Goal: Information Seeking & Learning: Learn about a topic

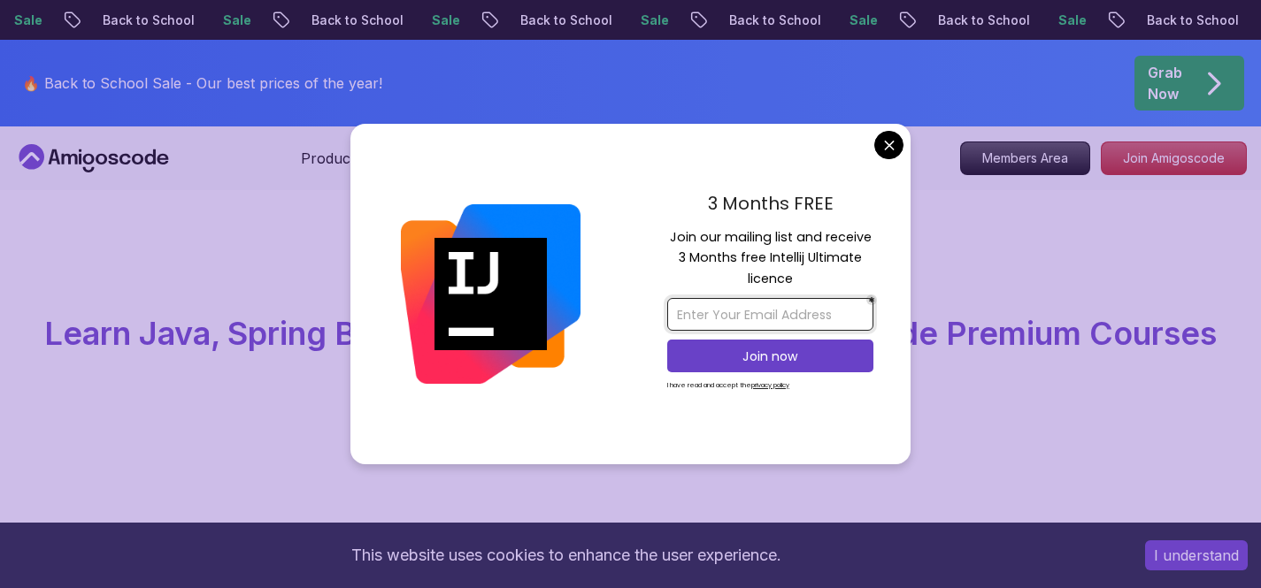
click at [747, 304] on input "email" at bounding box center [770, 314] width 206 height 33
type input "[EMAIL_ADDRESS][DOMAIN_NAME]"
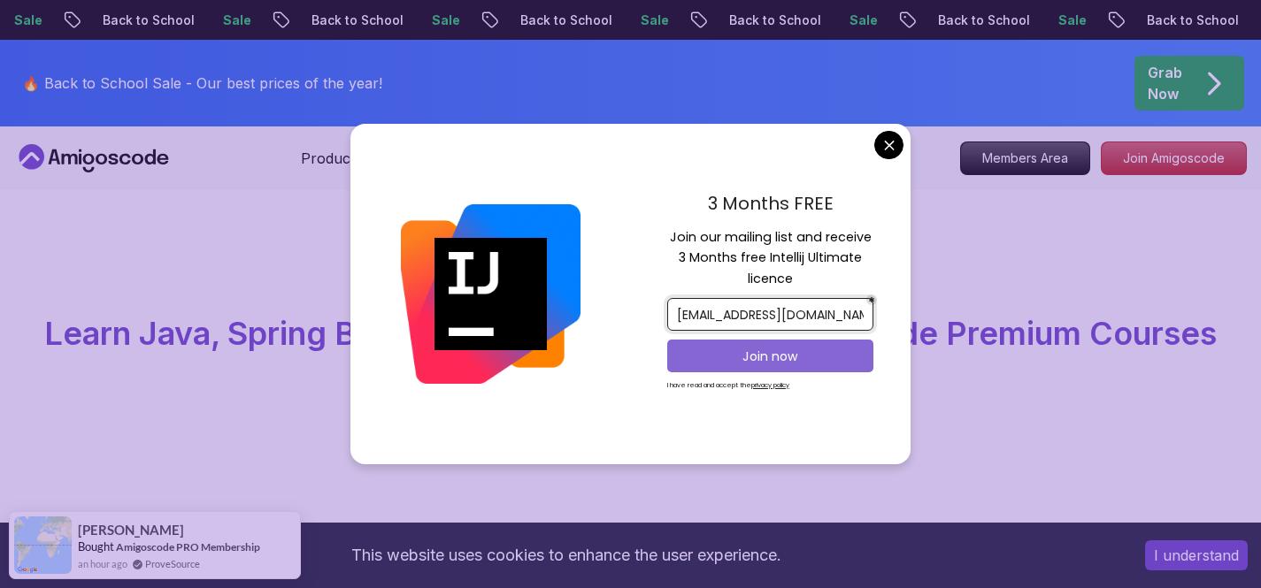
click at [791, 354] on p "Join now" at bounding box center [769, 357] width 167 height 18
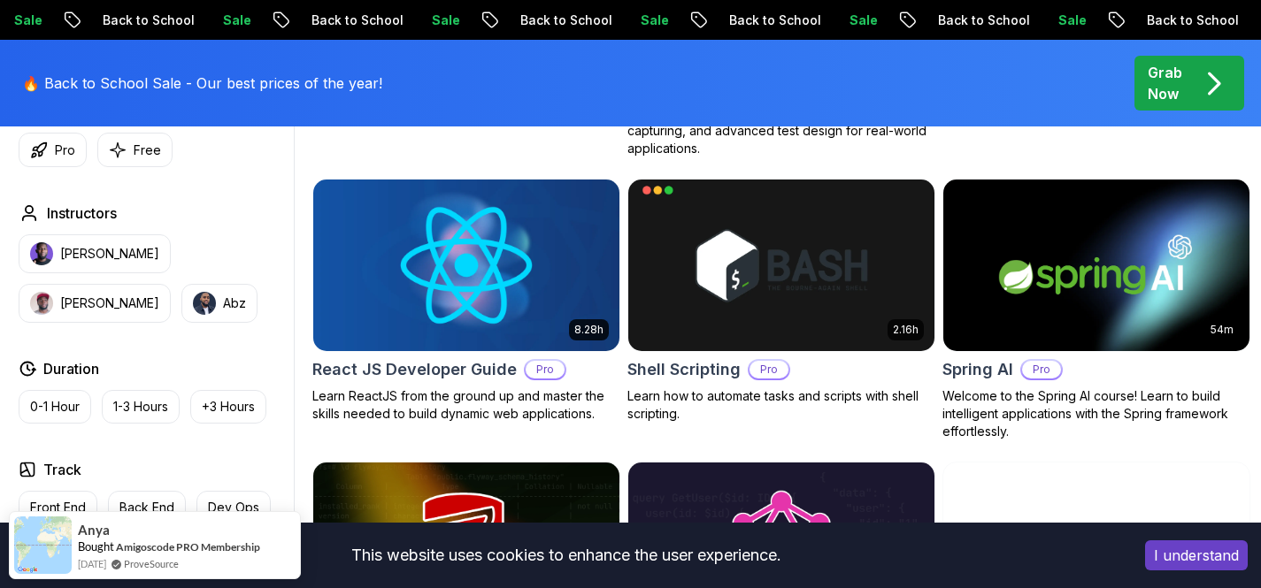
scroll to position [4185, 0]
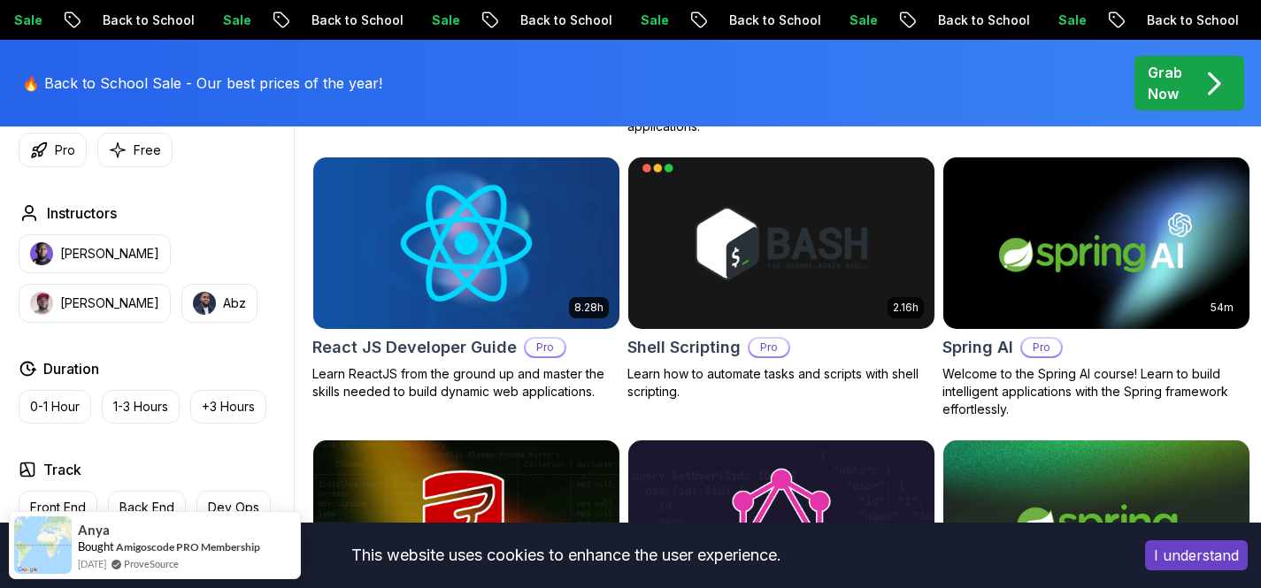
click at [464, 335] on h2 "React JS Developer Guide" at bounding box center [414, 347] width 204 height 25
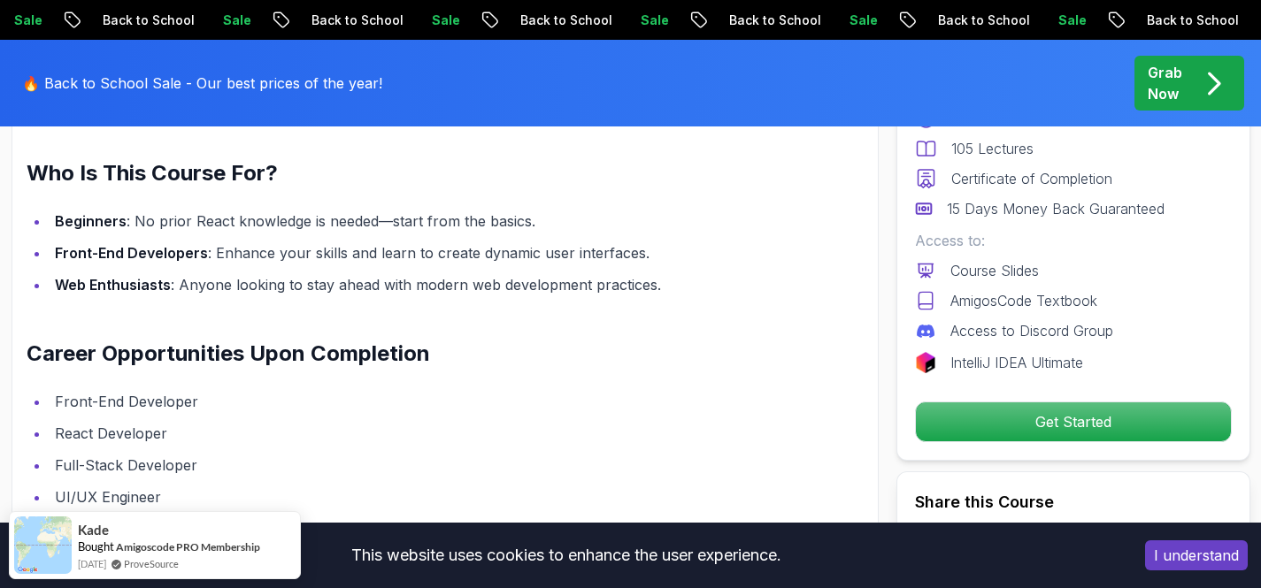
scroll to position [1884, 0]
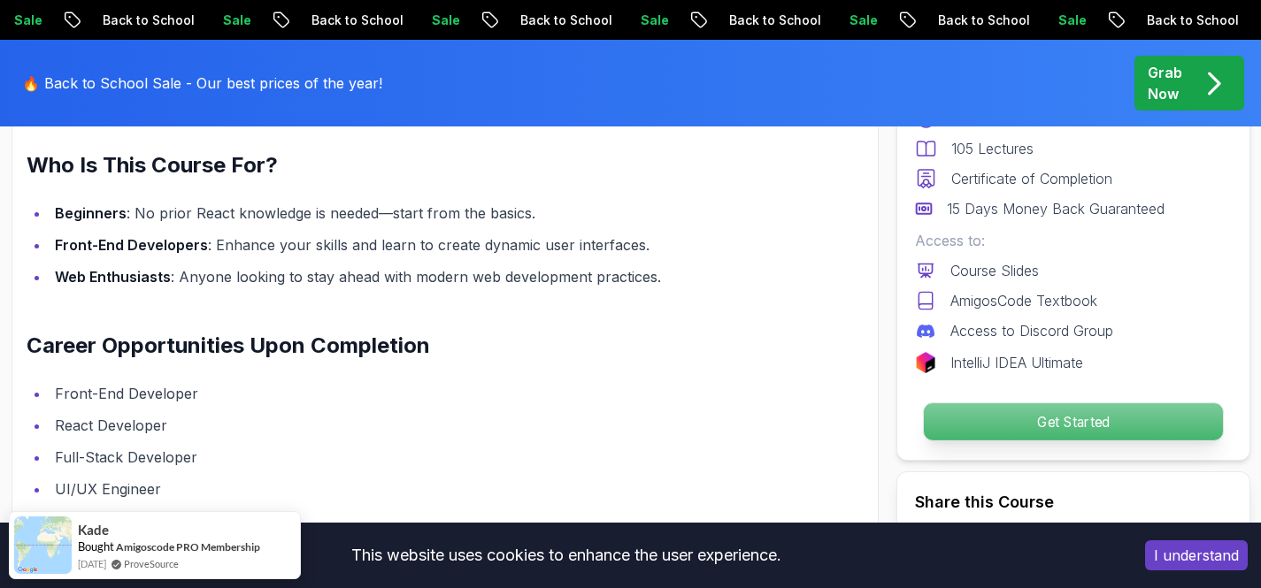
click at [1065, 433] on p "Get Started" at bounding box center [1072, 421] width 299 height 37
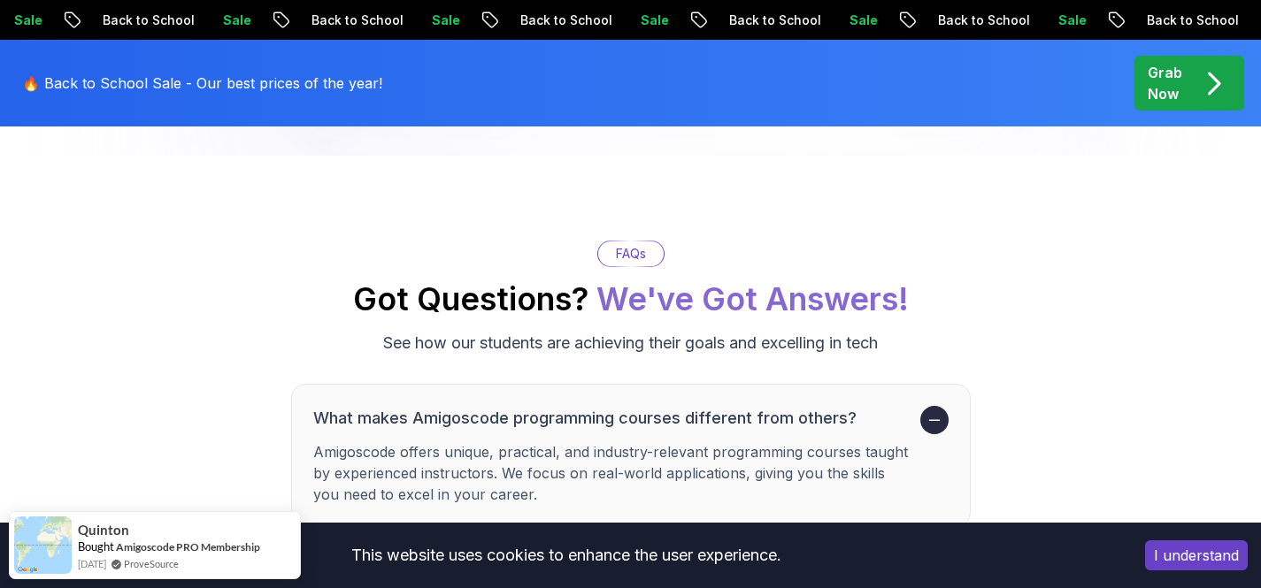
scroll to position [5118, 0]
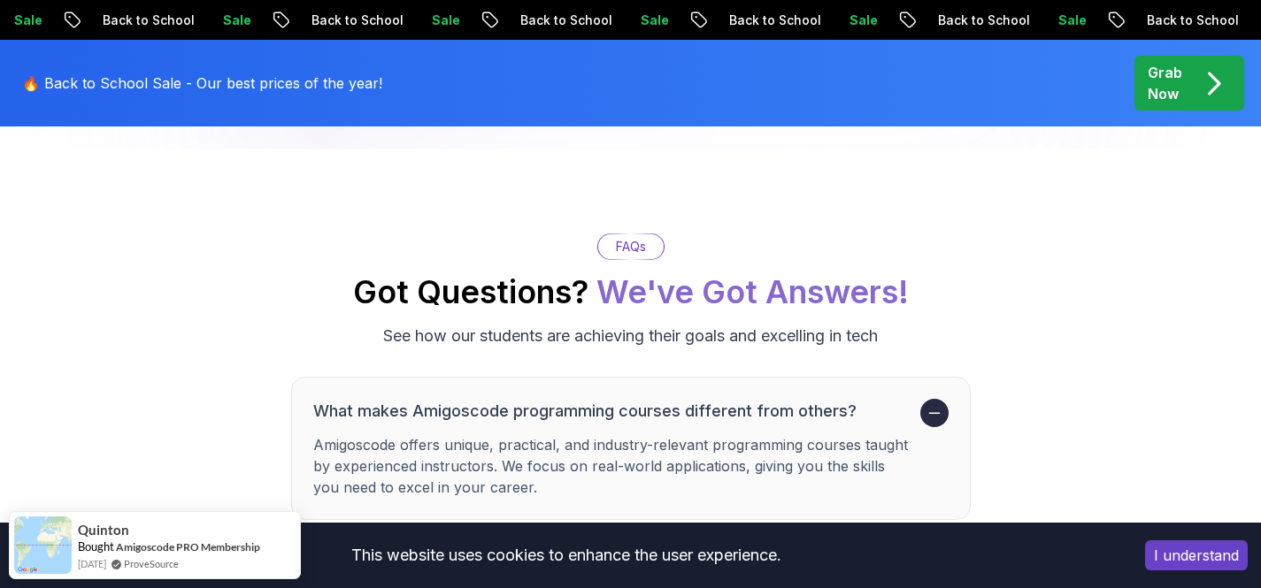
click at [1215, 559] on button "I understand" at bounding box center [1196, 555] width 103 height 30
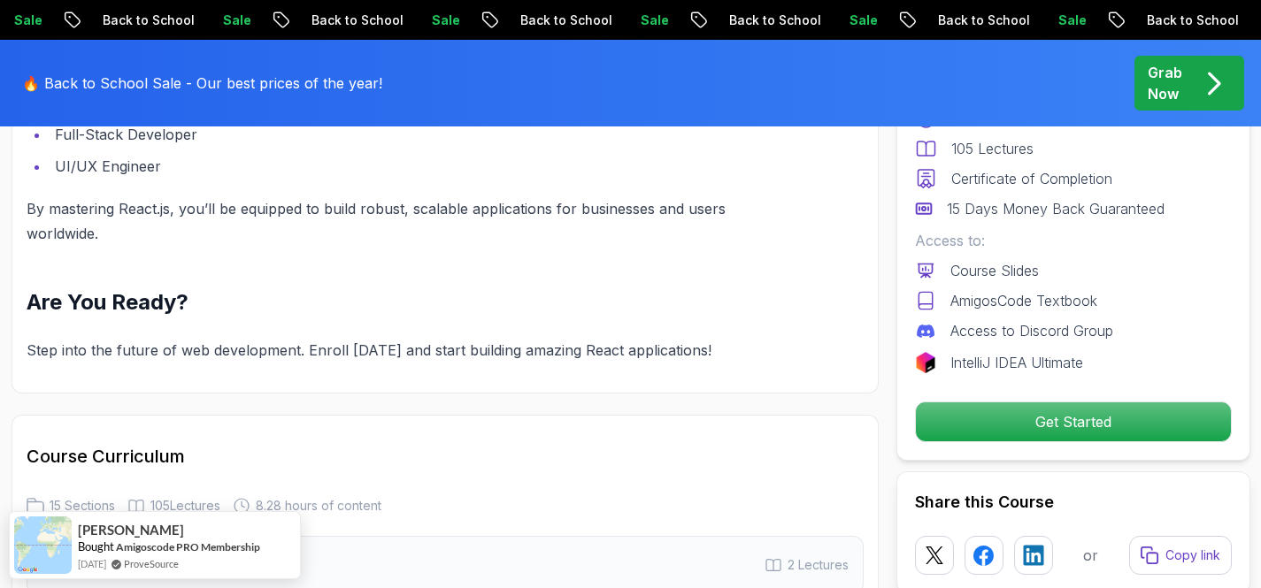
scroll to position [2191, 0]
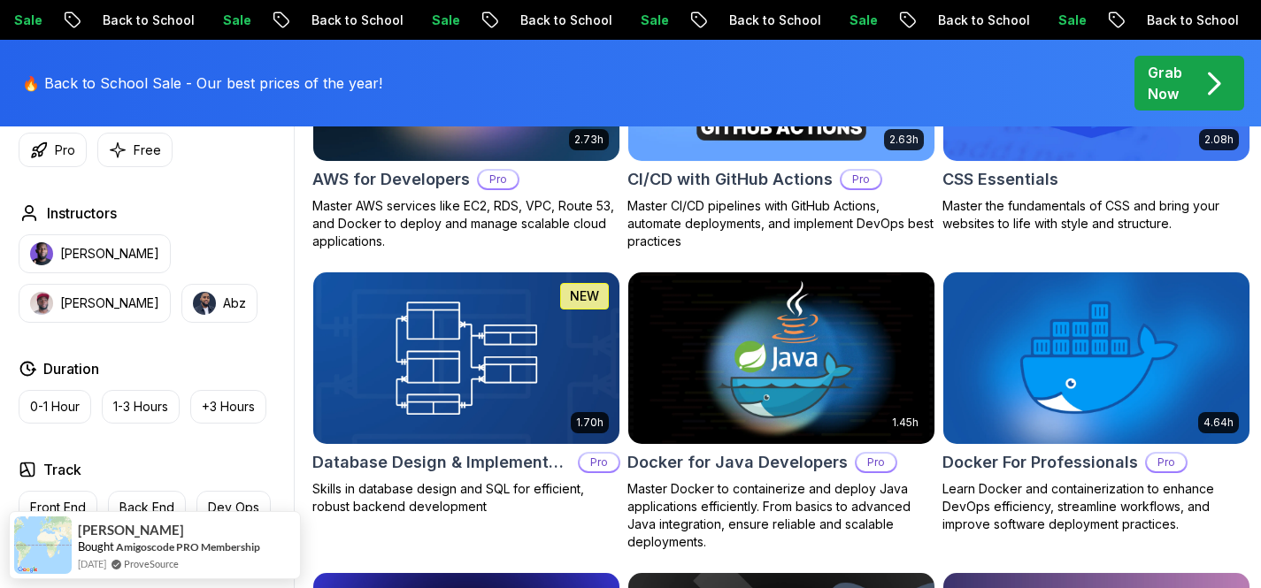
scroll to position [1504, 0]
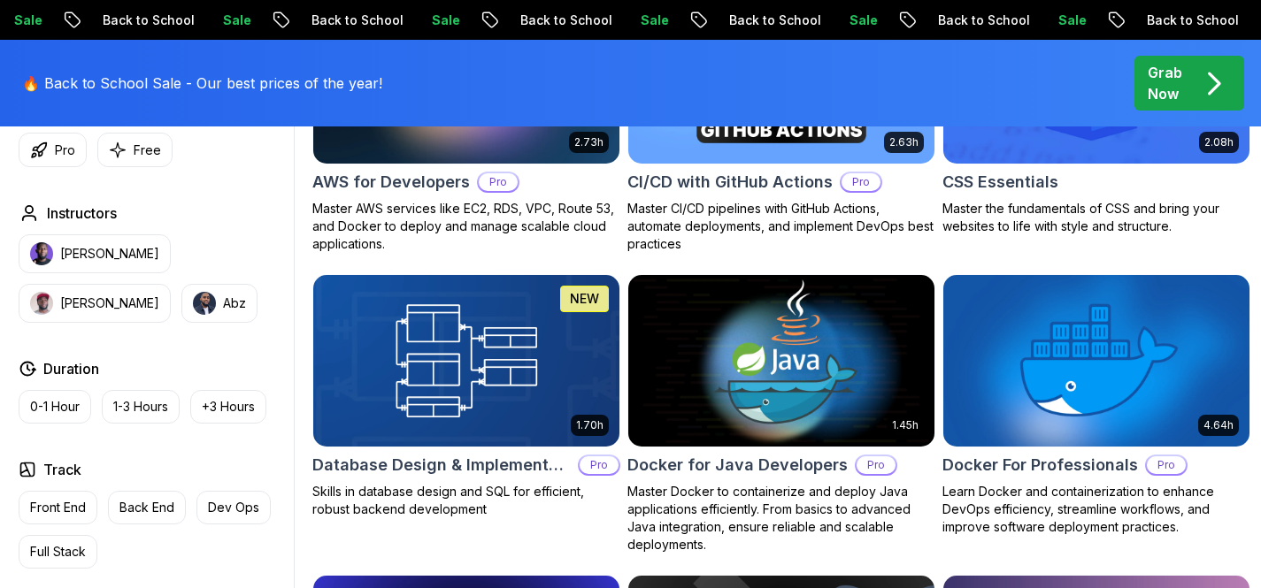
click at [718, 461] on h2 "Docker for Java Developers" at bounding box center [737, 465] width 220 height 25
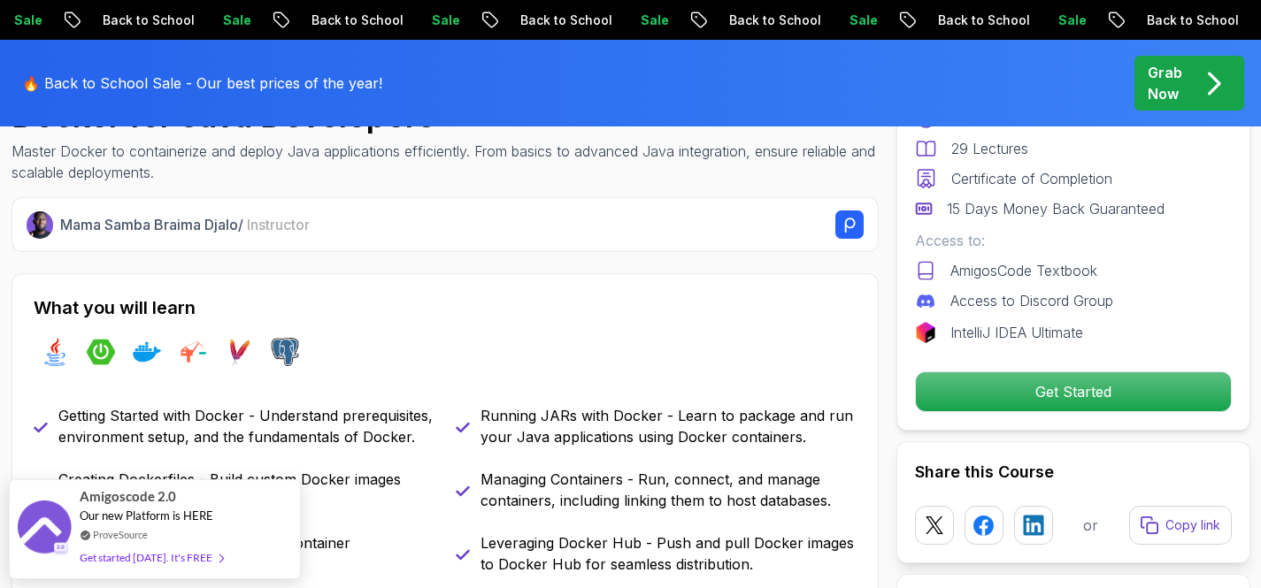
scroll to position [648, 0]
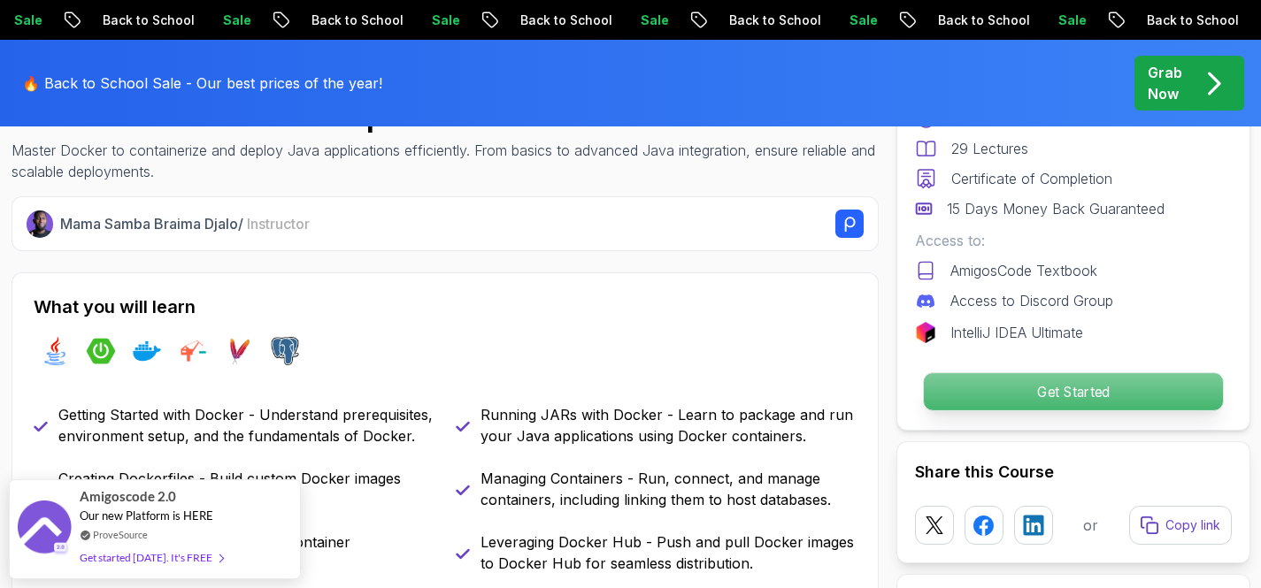
click at [1000, 396] on p "Get Started" at bounding box center [1072, 391] width 299 height 37
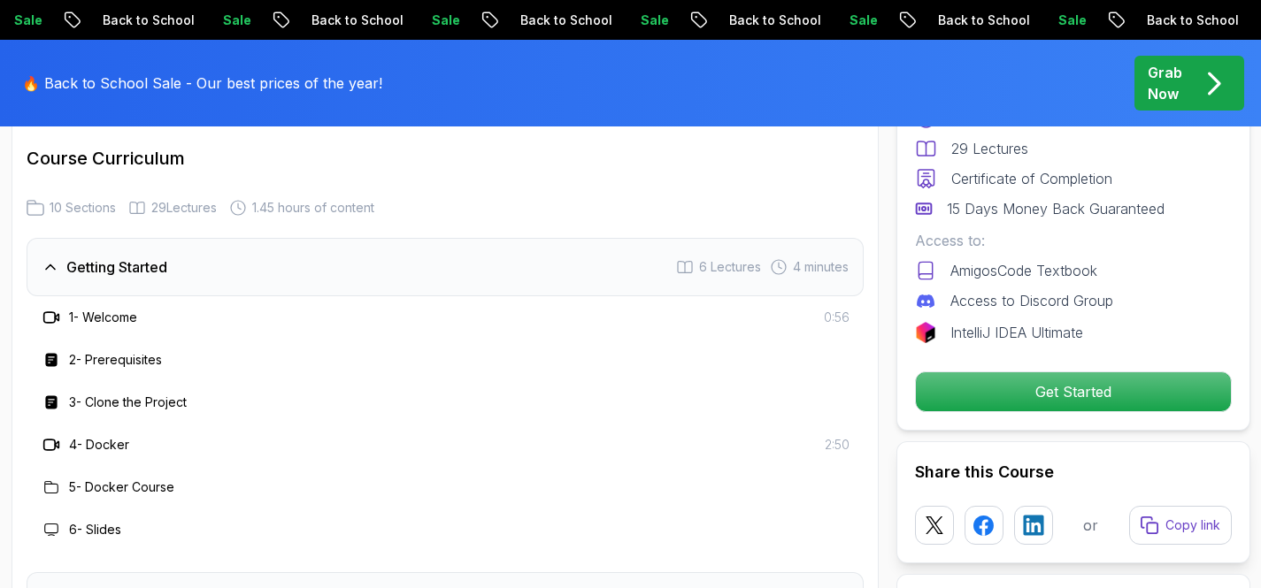
scroll to position [2237, 0]
click at [55, 257] on icon at bounding box center [51, 266] width 18 height 18
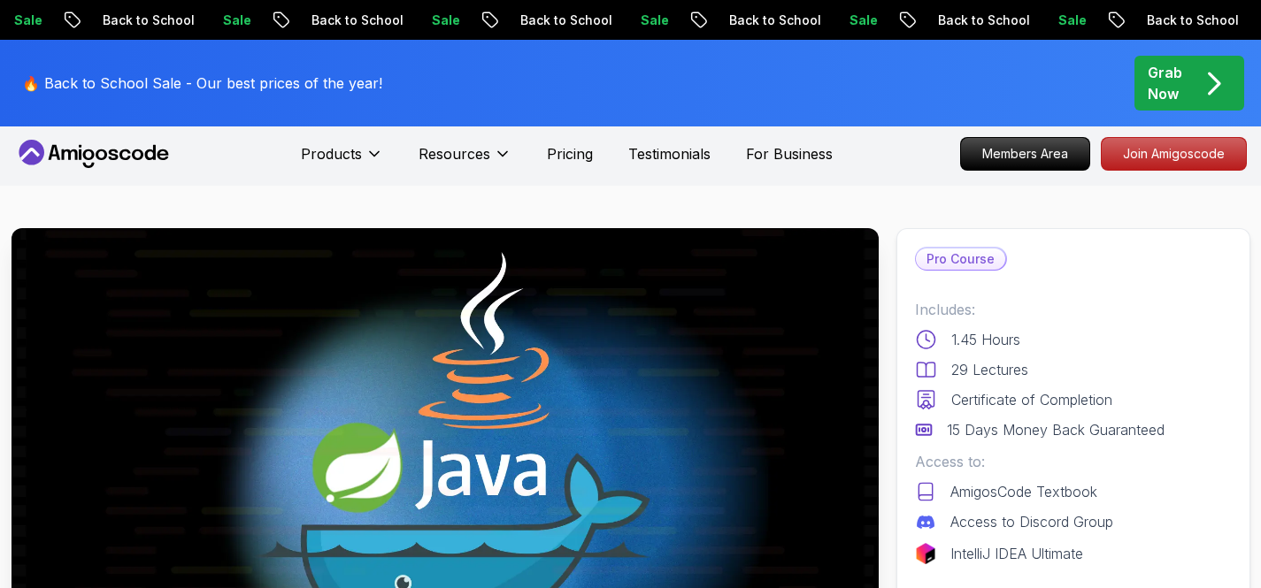
scroll to position [0, 0]
